Goal: Find specific page/section: Find specific page/section

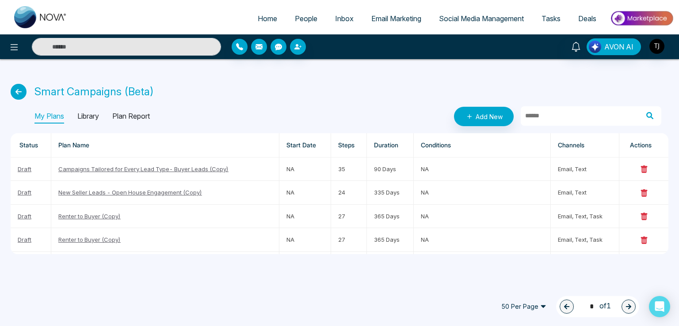
click at [136, 114] on p "Plan Report" at bounding box center [131, 117] width 38 height 14
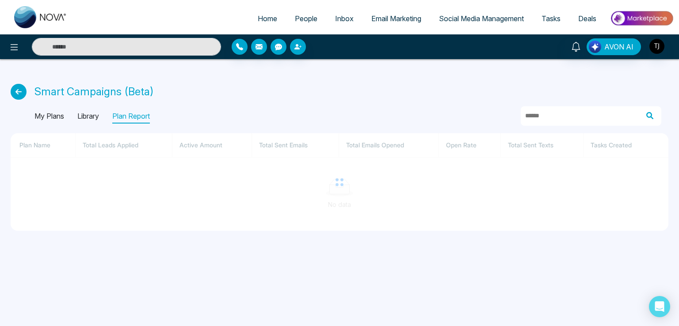
click at [349, 292] on div "Home People Inbox Email Marketing Social Media Management Tasks Deals AVON AI S…" at bounding box center [339, 163] width 679 height 326
click at [95, 116] on p "Library" at bounding box center [88, 117] width 22 height 14
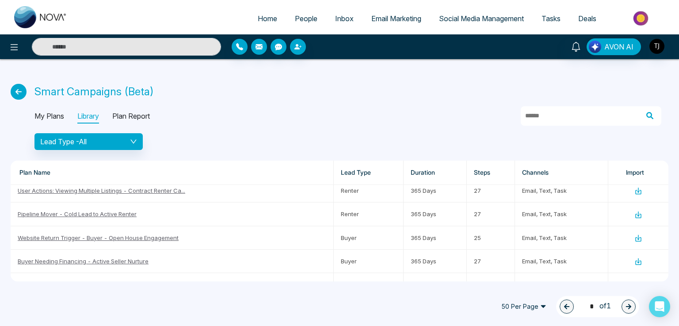
scroll to position [254, 0]
